Goal: Task Accomplishment & Management: Manage account settings

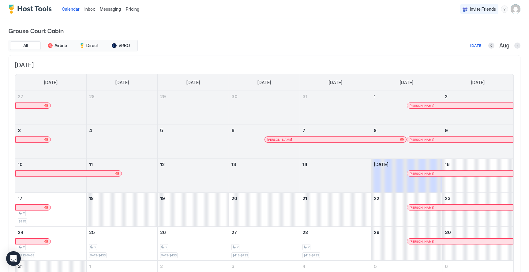
click at [132, 10] on span "Pricing" at bounding box center [132, 9] width 13 height 6
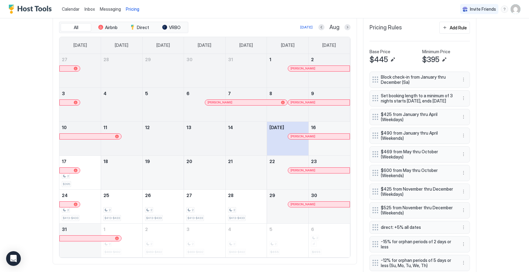
scroll to position [189, 0]
click at [112, 8] on span "Messaging" at bounding box center [110, 8] width 21 height 5
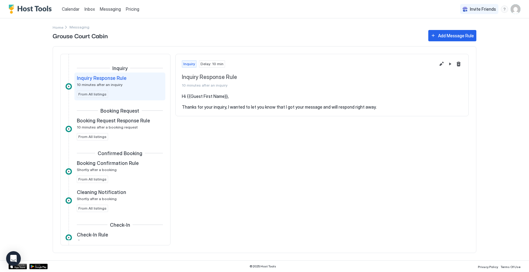
scroll to position [12, 0]
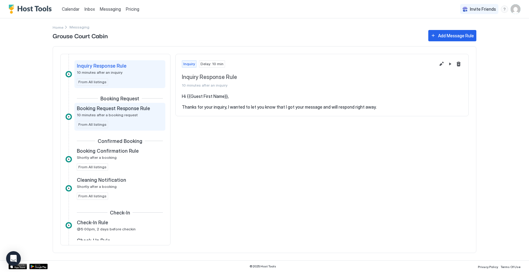
click at [134, 123] on div "Booking Request Response Rule 10 minutes after a booking request From All listi…" at bounding box center [120, 116] width 86 height 23
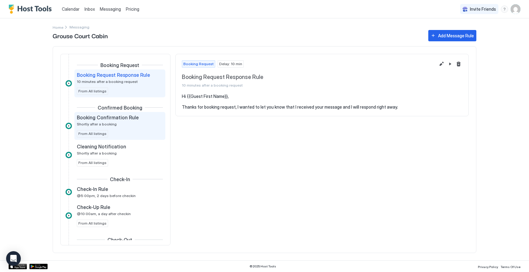
scroll to position [50, 0]
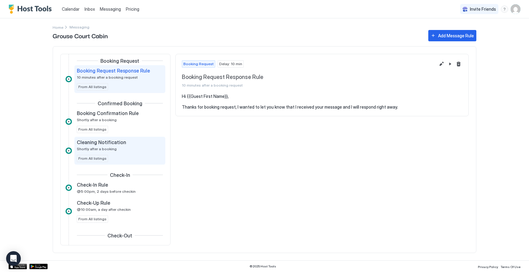
click at [136, 148] on div "Cleaning Notification Shortly after a booking" at bounding box center [115, 145] width 77 height 12
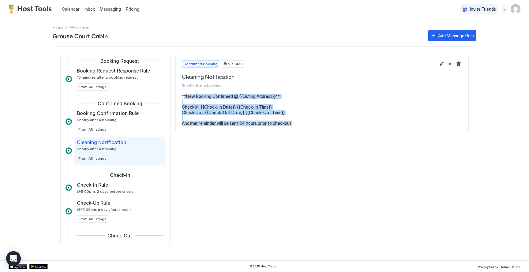
drag, startPoint x: 183, startPoint y: 97, endPoint x: 307, endPoint y: 125, distance: 126.7
click at [307, 125] on pre "**New Booking Confirmed @ {{Listing Address}}** Check In: {{Check-In Date}} {{C…" at bounding box center [322, 110] width 280 height 32
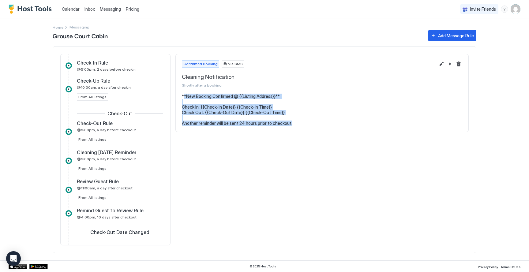
scroll to position [174, 0]
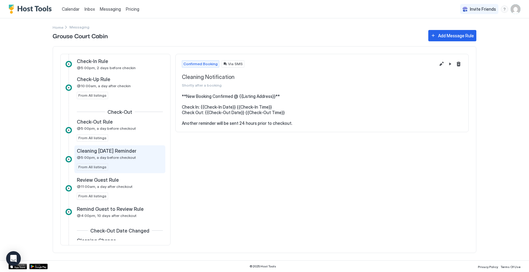
click at [137, 156] on div "Cleaning [DATE] Reminder @5:00pm, a day before checkout" at bounding box center [115, 154] width 77 height 12
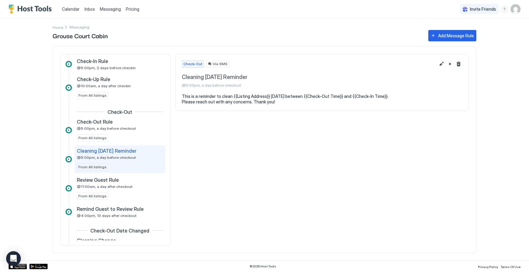
click at [519, 7] on img "User profile" at bounding box center [516, 9] width 10 height 10
click at [481, 32] on div "Settings" at bounding box center [481, 34] width 78 height 11
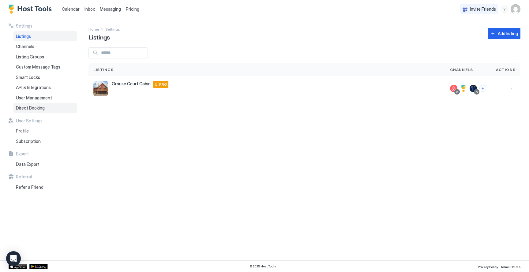
click at [45, 110] on div "Direct Booking" at bounding box center [45, 108] width 64 height 10
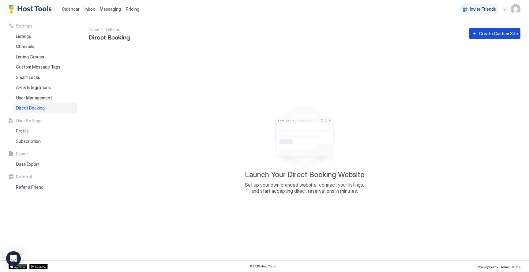
click at [479, 37] on button "Create Custom Site" at bounding box center [494, 33] width 51 height 11
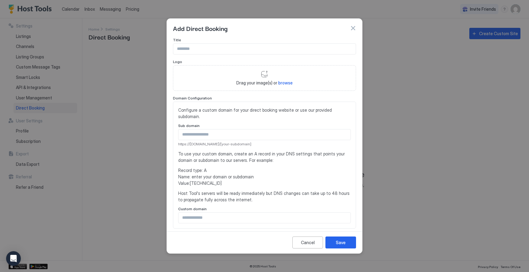
click at [118, 50] on div at bounding box center [264, 136] width 529 height 272
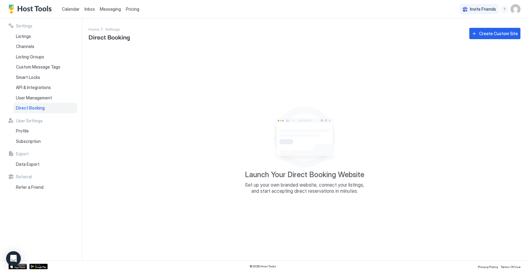
click at [73, 8] on span "Calendar" at bounding box center [71, 8] width 18 height 5
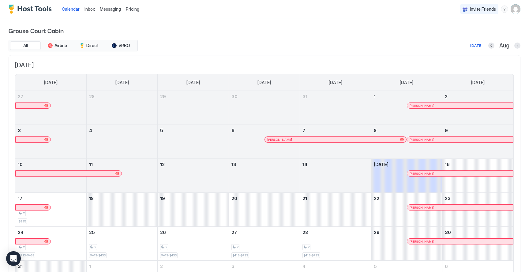
scroll to position [48, 0]
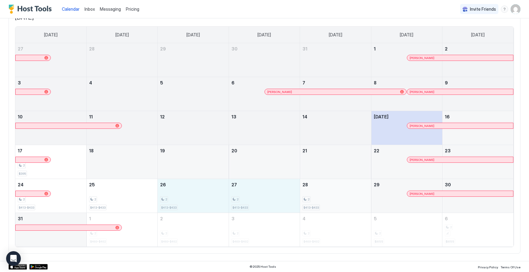
drag, startPoint x: 189, startPoint y: 199, endPoint x: 332, endPoint y: 200, distance: 142.7
click at [332, 200] on tr "24 2 $413-$433 25 2 $413-$433 26 2 $413-$433 27 2 $413-$433 28 2 $413-$433 29 O…" at bounding box center [264, 196] width 498 height 34
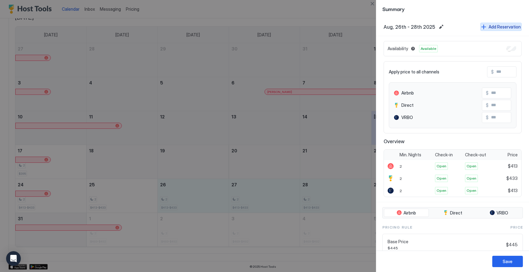
click at [505, 24] on div "Add Reservation" at bounding box center [505, 27] width 32 height 6
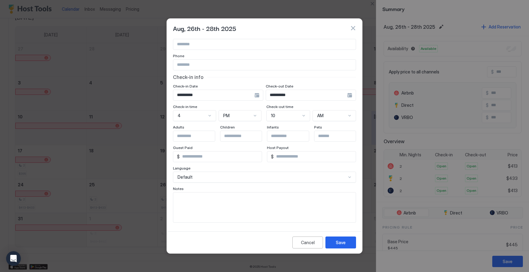
scroll to position [0, 0]
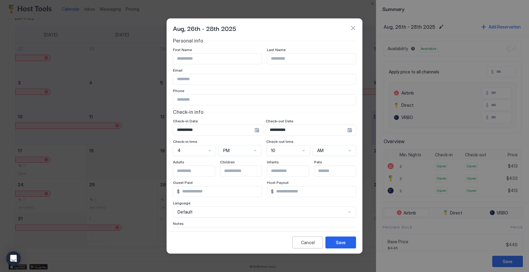
click at [354, 26] on button "button" at bounding box center [353, 28] width 6 height 6
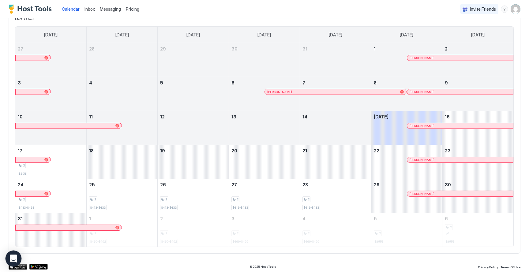
click at [14, 260] on icon "Open Intercom Messenger" at bounding box center [13, 259] width 7 height 8
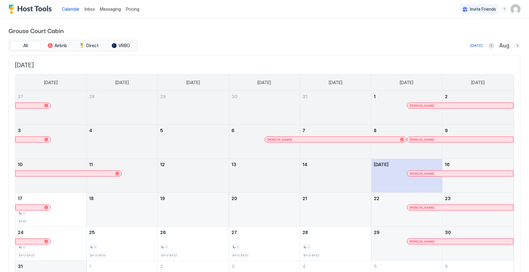
click at [516, 45] on button "Next month" at bounding box center [517, 46] width 6 height 6
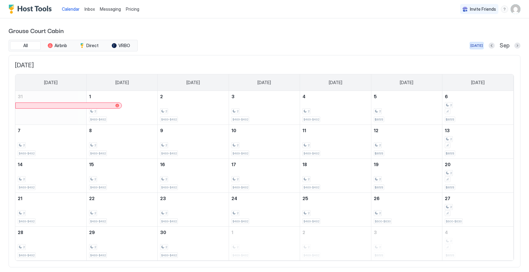
click at [473, 46] on div "[DATE]" at bounding box center [477, 46] width 12 height 6
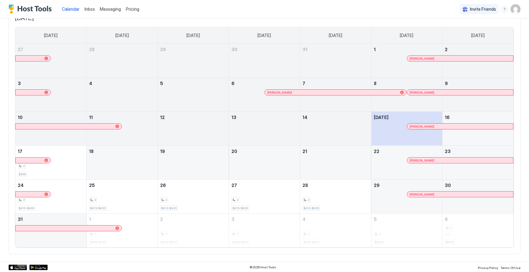
scroll to position [48, 0]
click at [520, 11] on img "User profile" at bounding box center [516, 9] width 10 height 10
click at [484, 32] on div "Settings" at bounding box center [481, 34] width 78 height 11
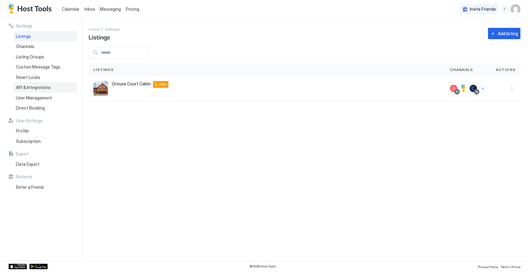
click at [44, 88] on span "API & Integrations" at bounding box center [33, 88] width 35 height 6
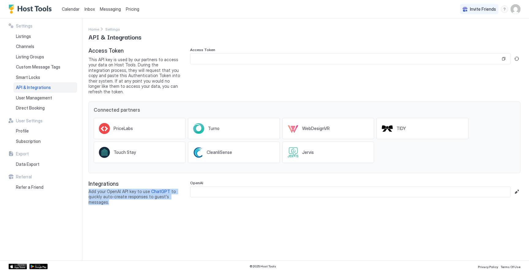
drag, startPoint x: 87, startPoint y: 187, endPoint x: 142, endPoint y: 214, distance: 61.1
click at [142, 214] on div "Settings Listings Channels Listing Groups Custom Message Tags Smart Locks API &…" at bounding box center [264, 139] width 529 height 242
click at [142, 214] on div "Settings Home Settings API & Integrations Access Token This API key is used by …" at bounding box center [304, 139] width 432 height 227
click at [133, 10] on span "Pricing" at bounding box center [132, 9] width 13 height 6
